Goal: Transaction & Acquisition: Purchase product/service

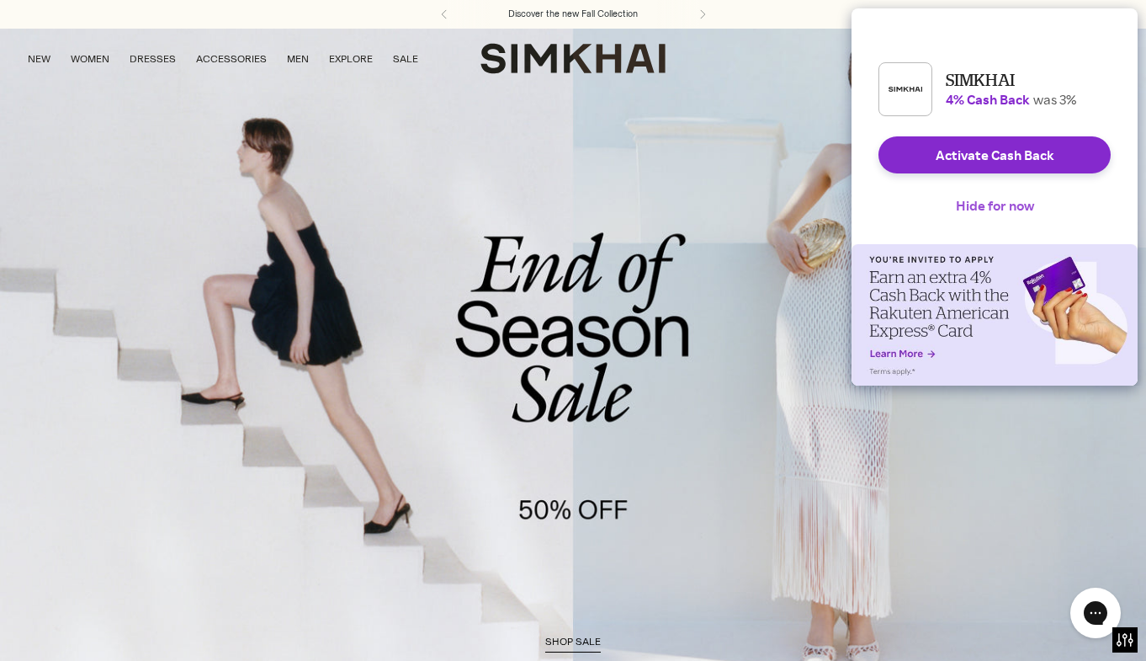
click at [1024, 222] on button "Hide for now" at bounding box center [995, 205] width 105 height 37
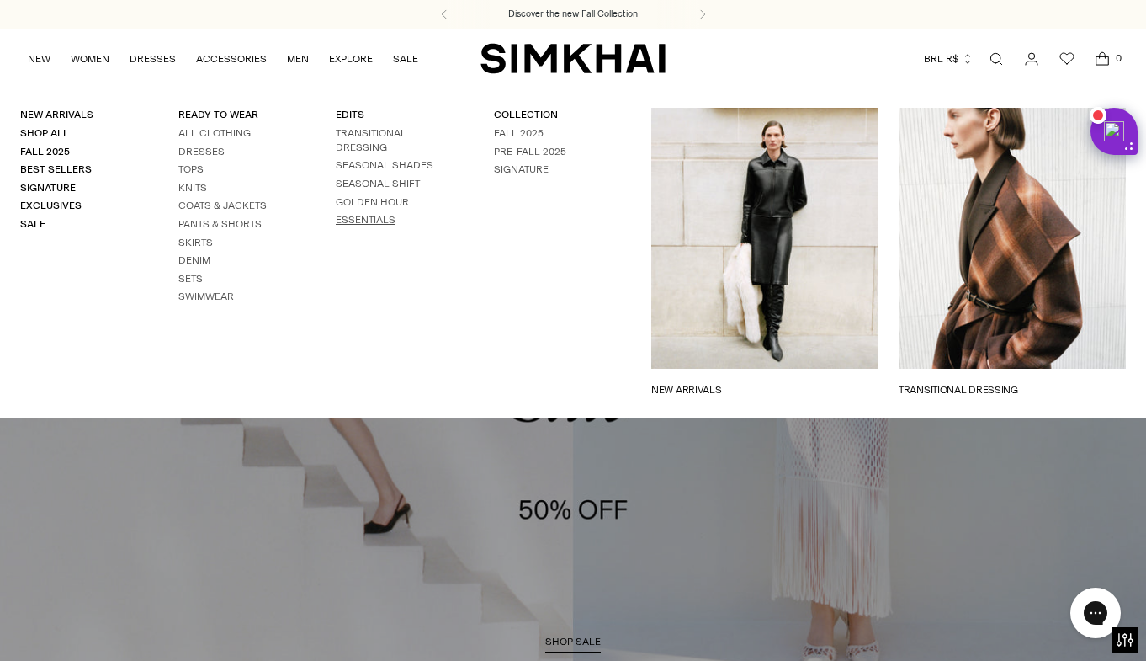
click at [364, 220] on link "ESSENTIALS" at bounding box center [366, 220] width 60 height 12
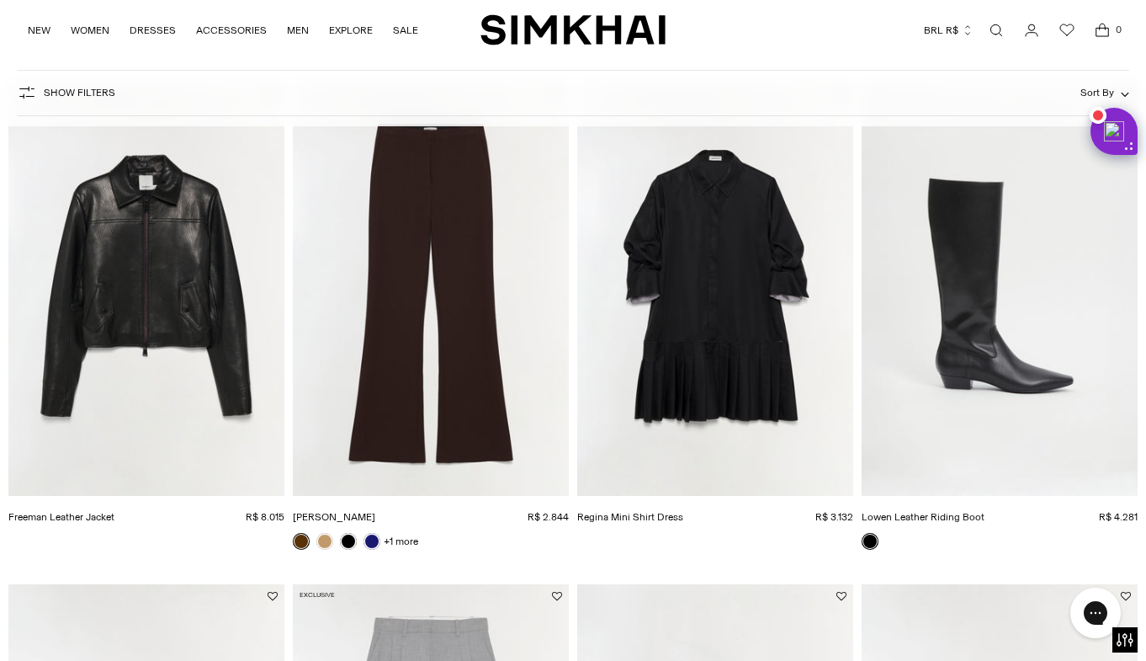
scroll to position [151, 0]
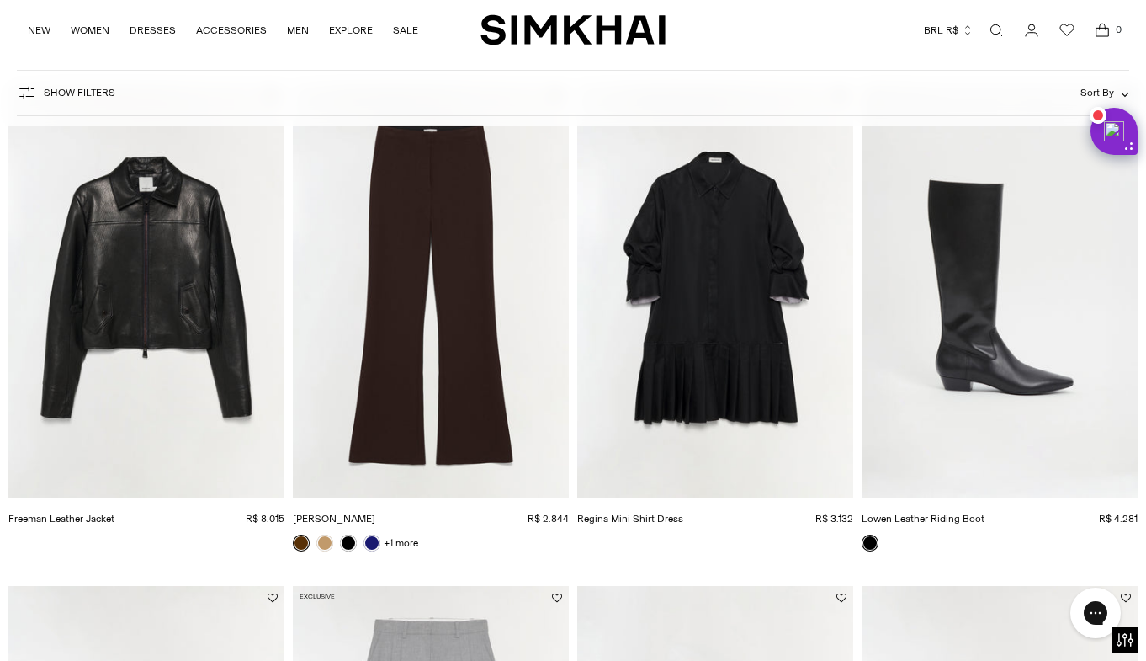
click at [958, 25] on button "BRL R$" at bounding box center [949, 30] width 50 height 37
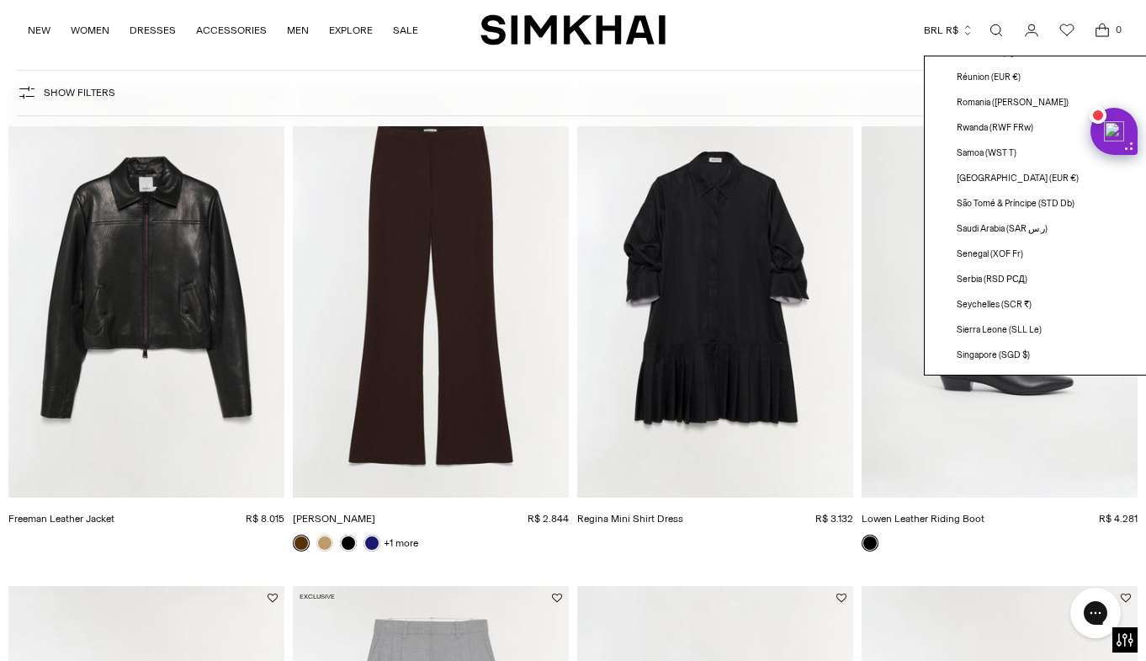
scroll to position [4767, 0]
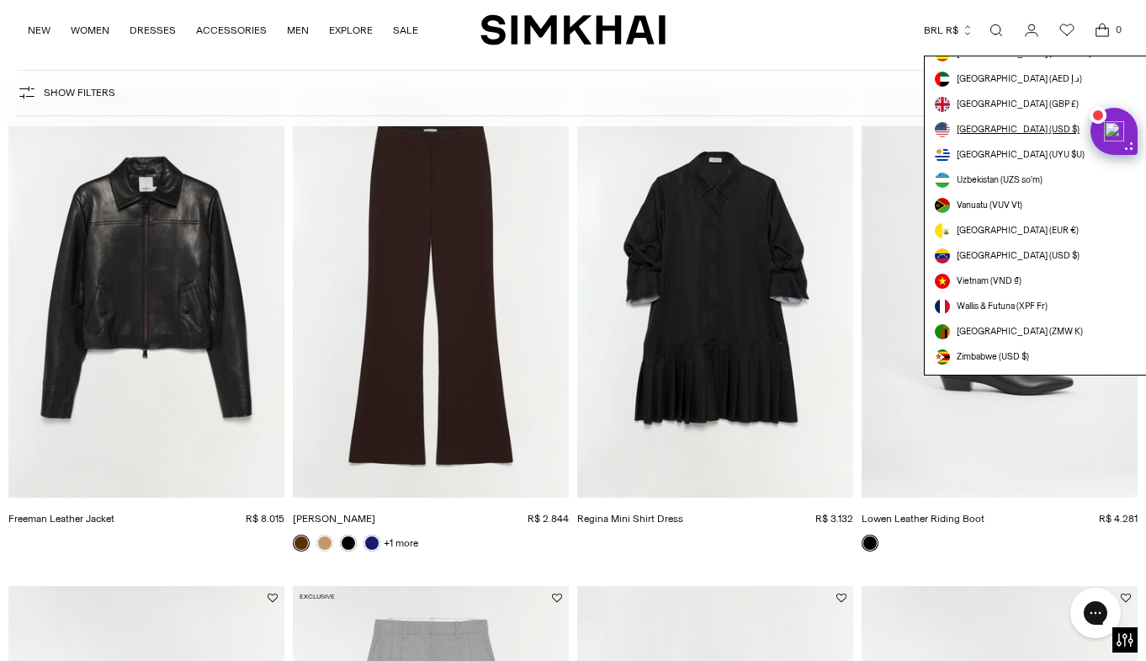
click at [990, 128] on span "[GEOGRAPHIC_DATA] (USD $)" at bounding box center [1018, 129] width 123 height 13
